Goal: Find specific page/section

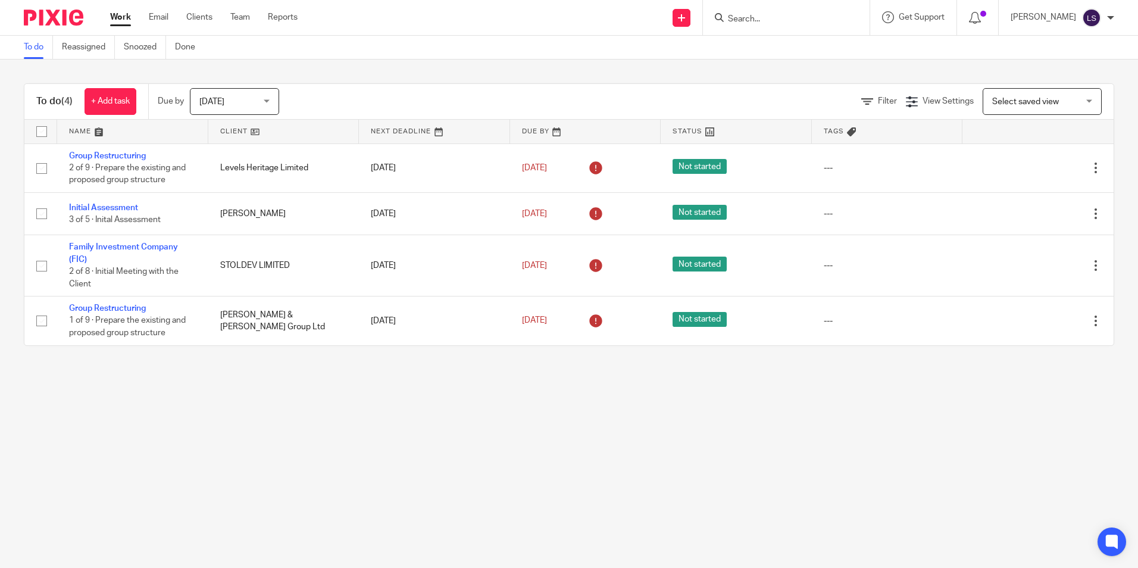
click at [794, 23] on input "Search" at bounding box center [780, 19] width 107 height 11
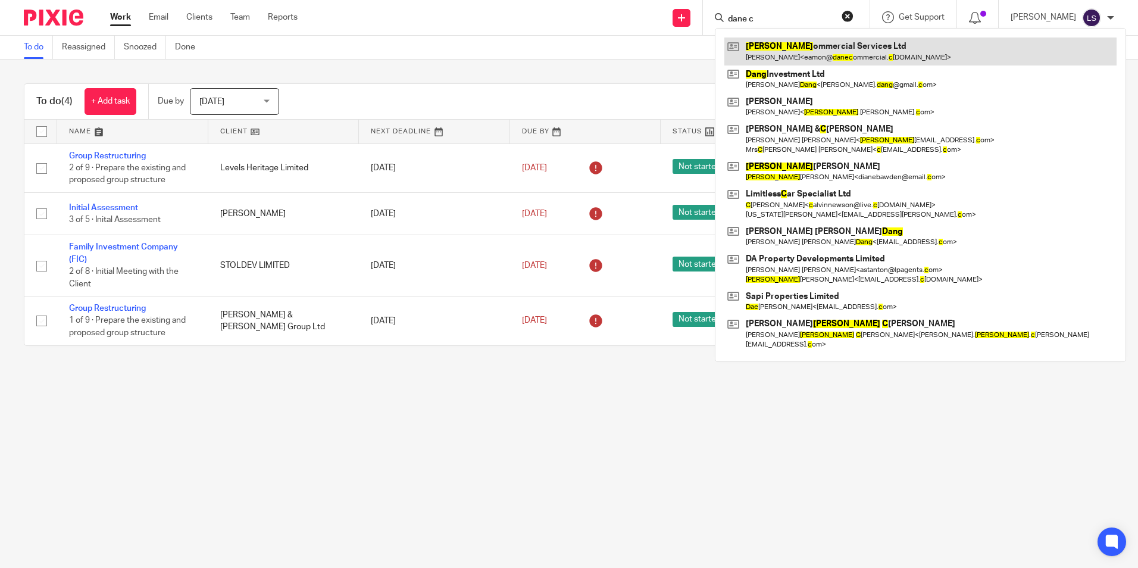
type input "dane c"
click at [793, 51] on link at bounding box center [920, 50] width 392 height 27
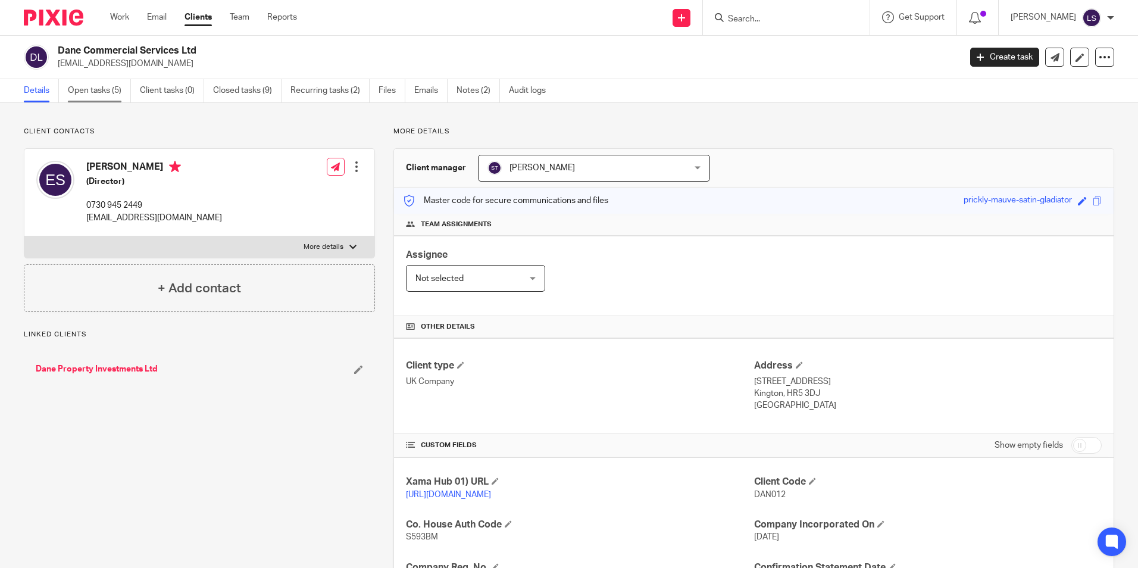
click at [101, 97] on link "Open tasks (5)" at bounding box center [99, 90] width 63 height 23
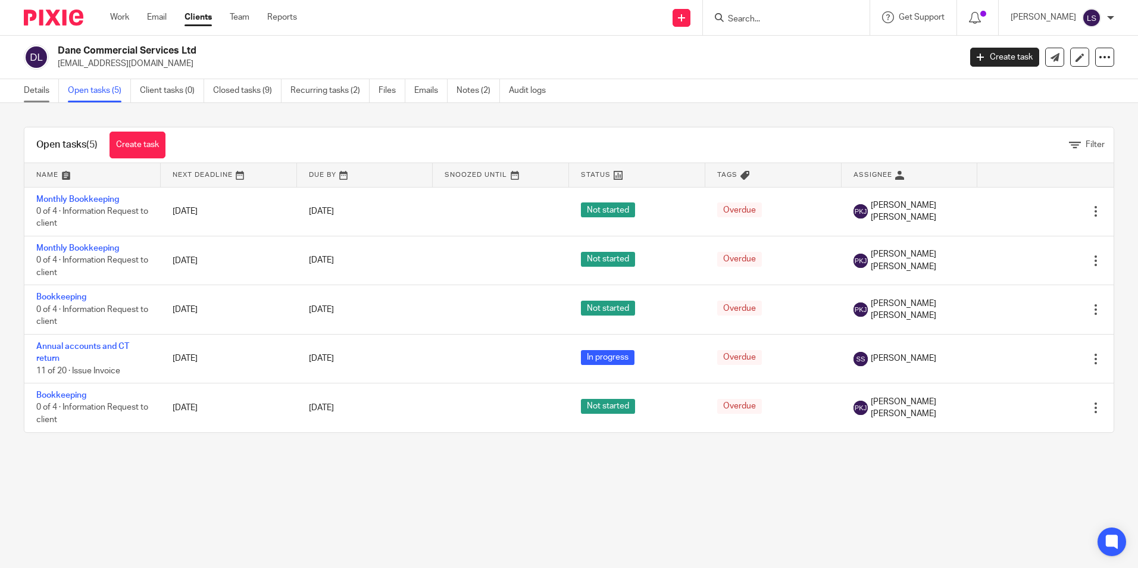
click at [43, 94] on link "Details" at bounding box center [41, 90] width 35 height 23
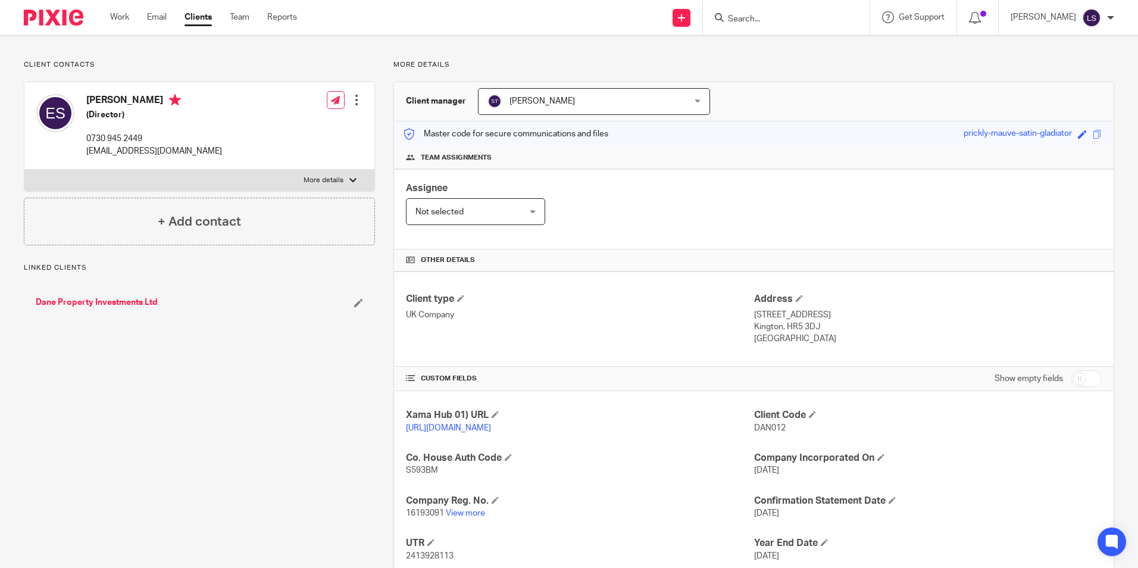
scroll to position [119, 0]
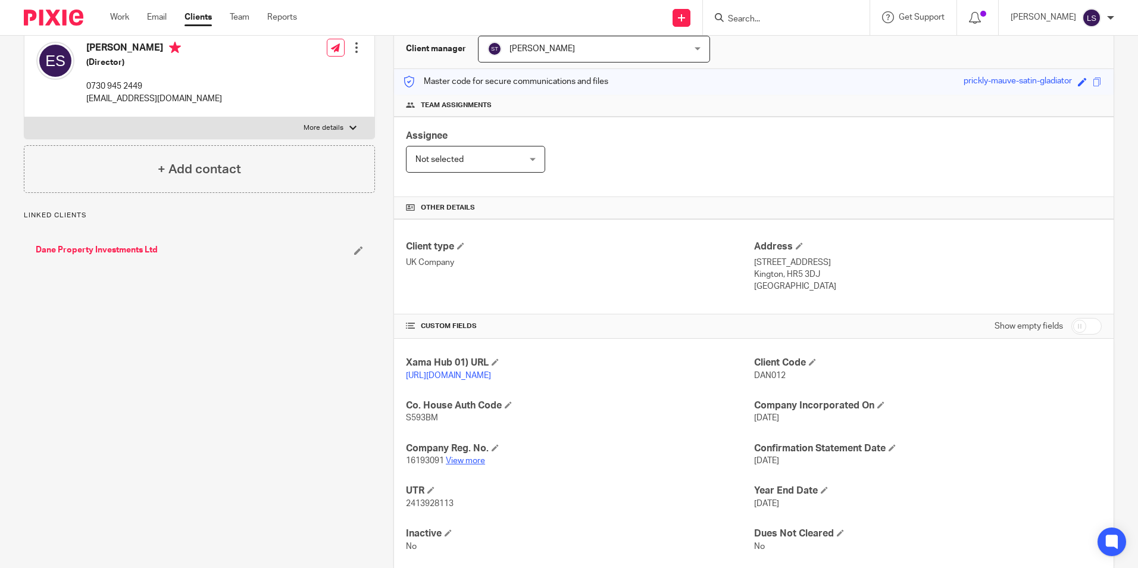
click at [464, 465] on link "View more" at bounding box center [465, 460] width 39 height 8
